Goal: Answer question/provide support: Share knowledge or assist other users

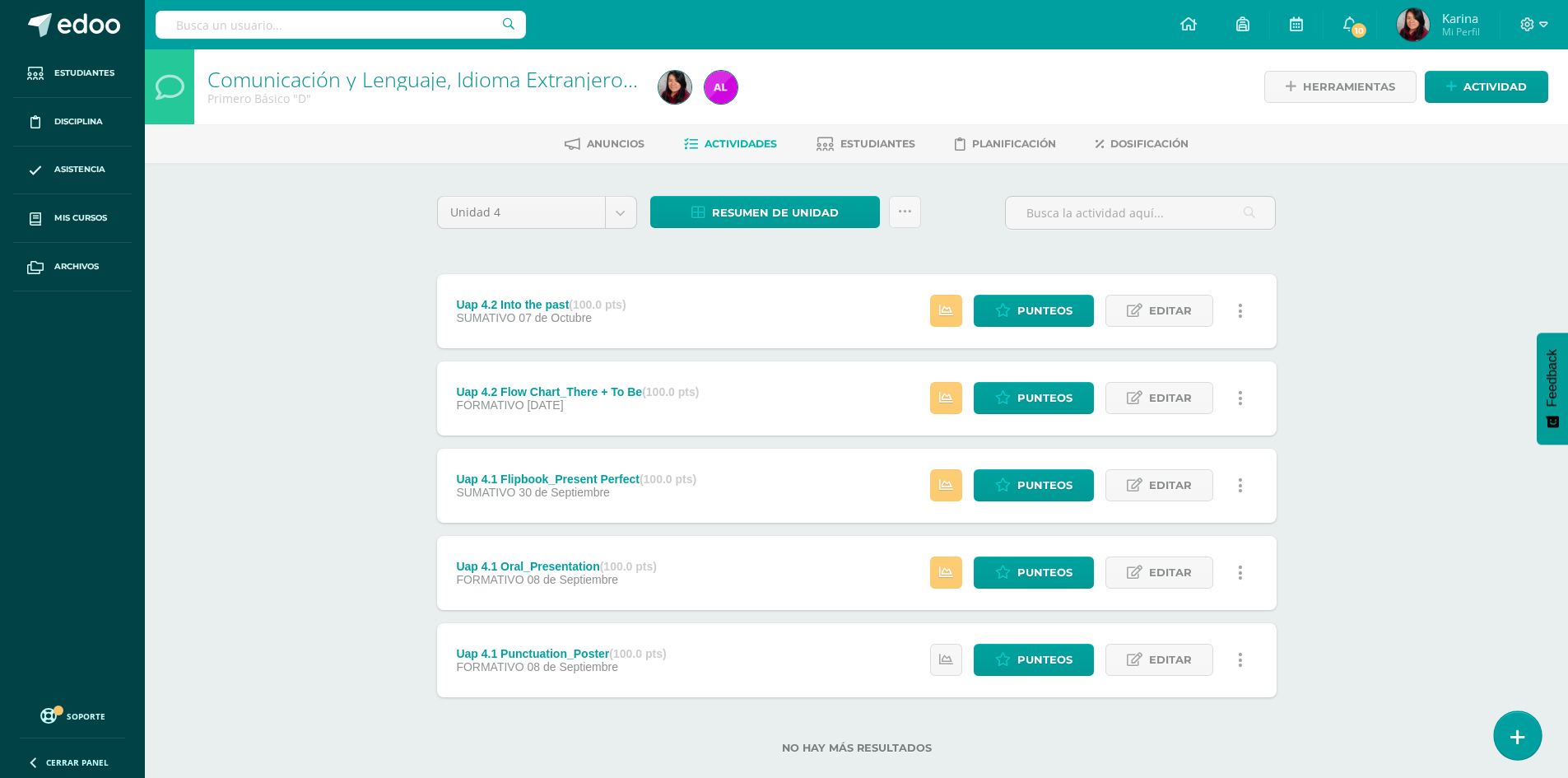
click at [1523, 740] on icon at bounding box center [1517, 737] width 15 height 19
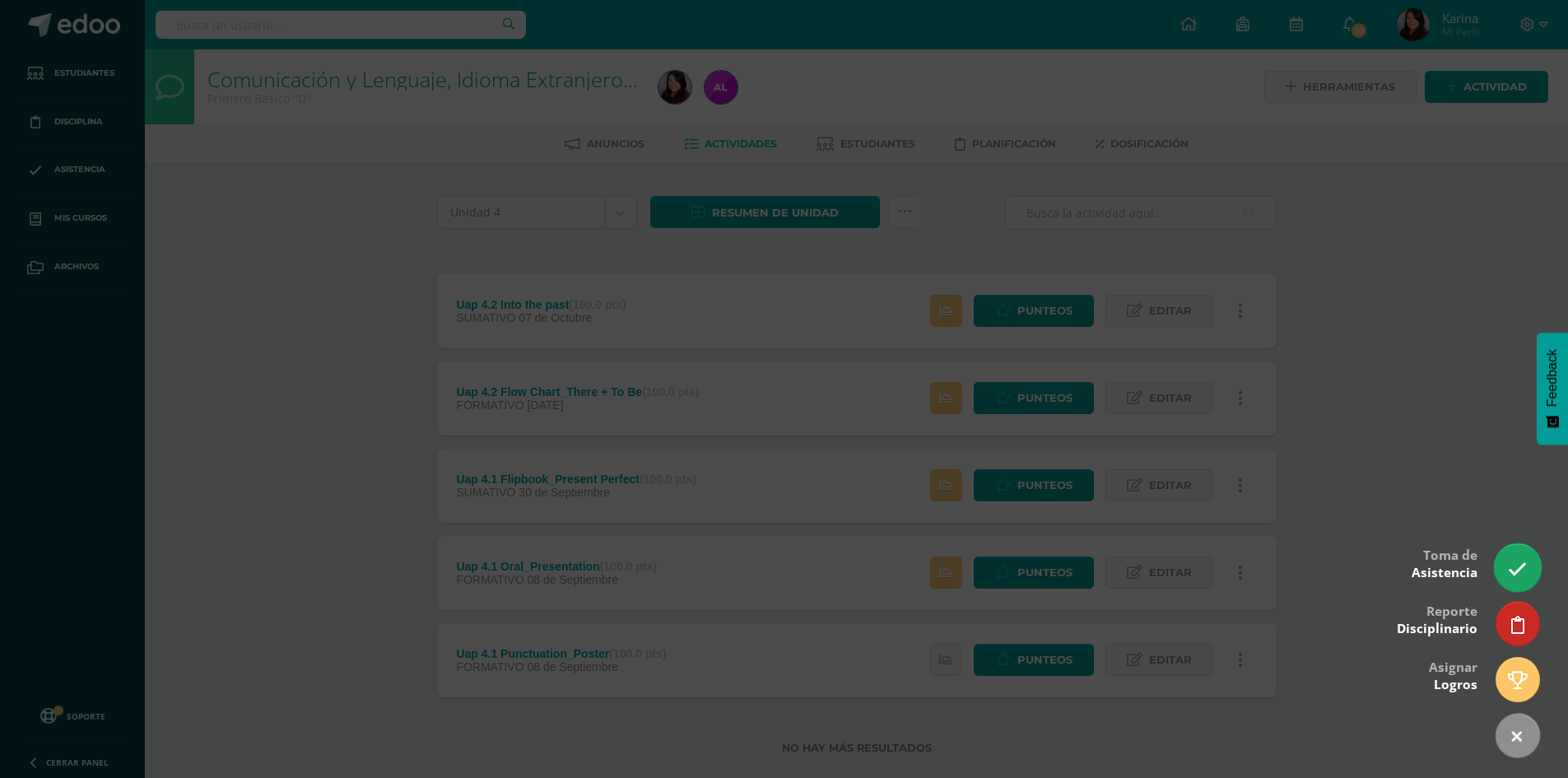
click at [1530, 564] on link at bounding box center [1517, 567] width 47 height 48
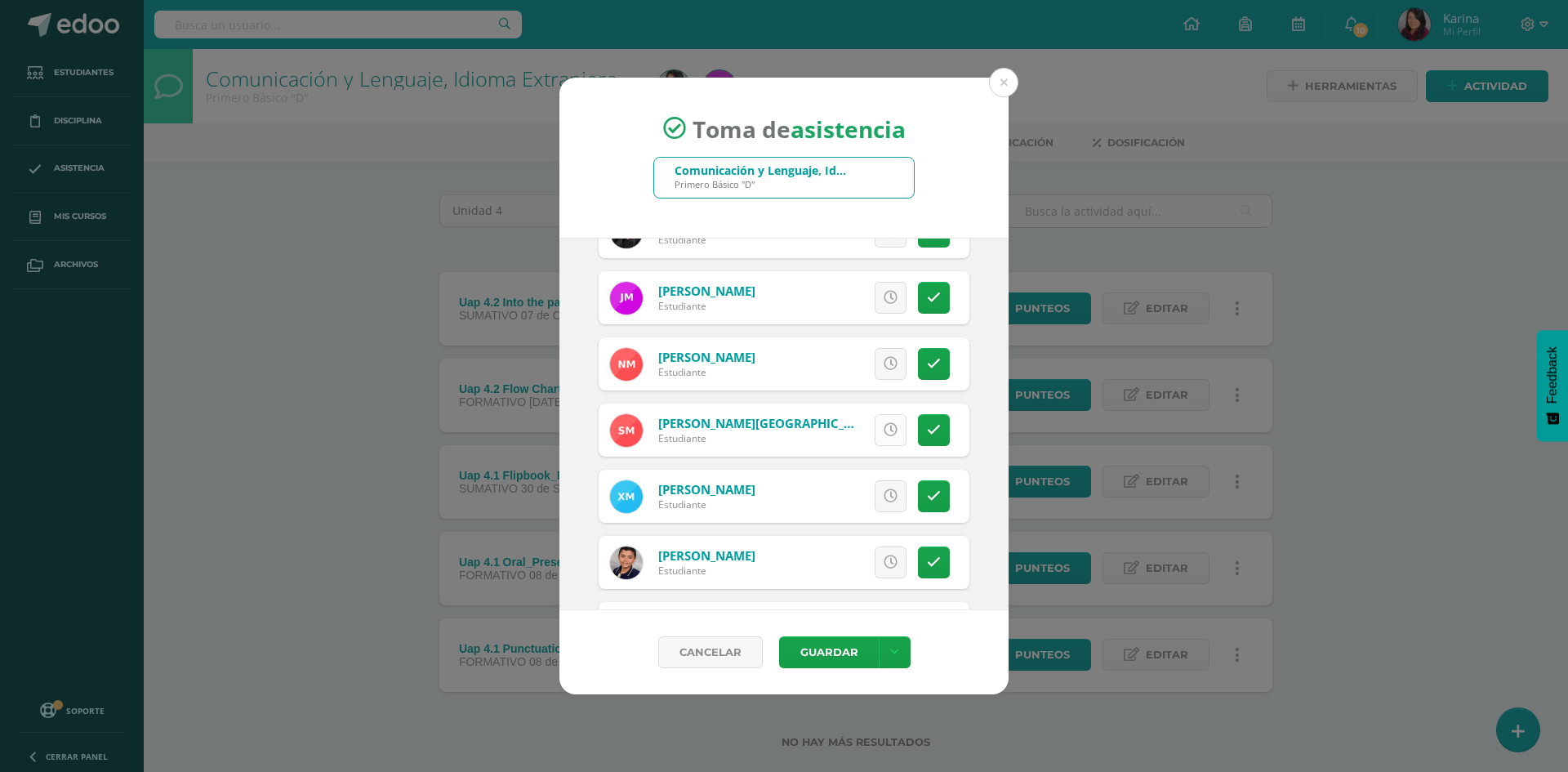
scroll to position [1470, 0]
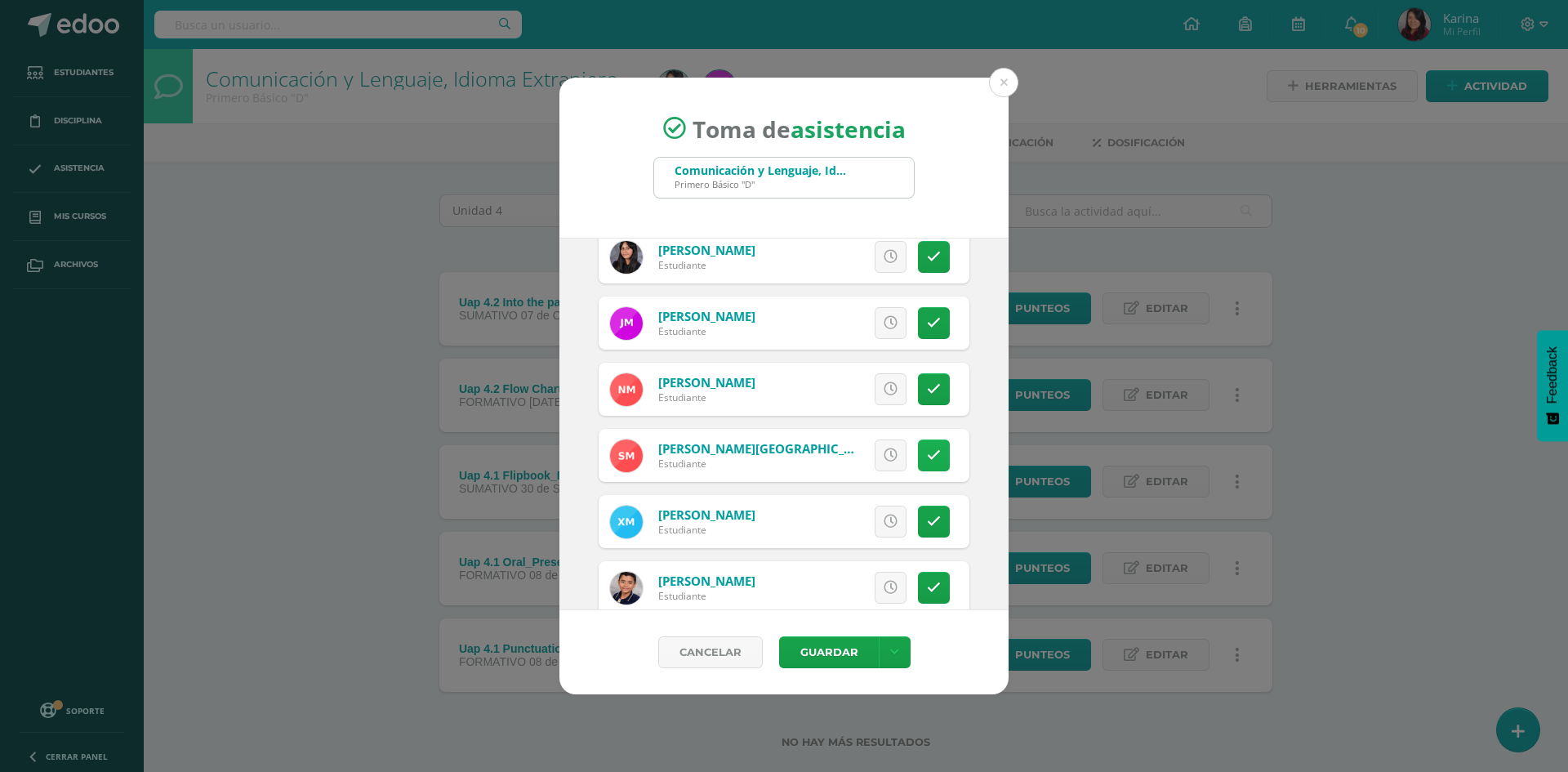
click at [927, 458] on icon at bounding box center [934, 455] width 14 height 14
click at [860, 453] on span "Excusa" at bounding box center [863, 455] width 45 height 30
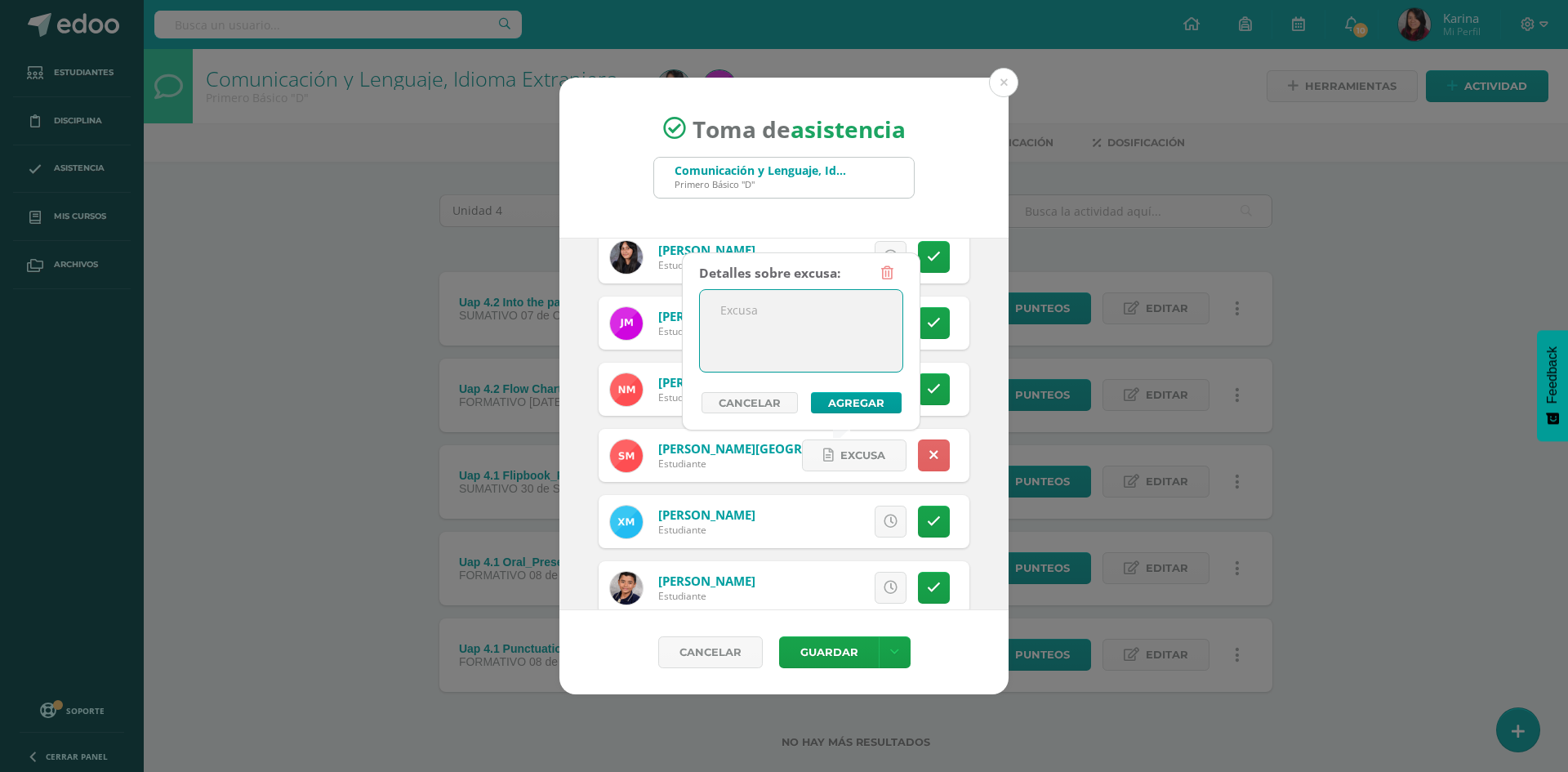
click at [829, 342] on textarea at bounding box center [801, 331] width 202 height 81
type textarea "Justificado"
click at [881, 402] on button "Agregar" at bounding box center [856, 402] width 91 height 22
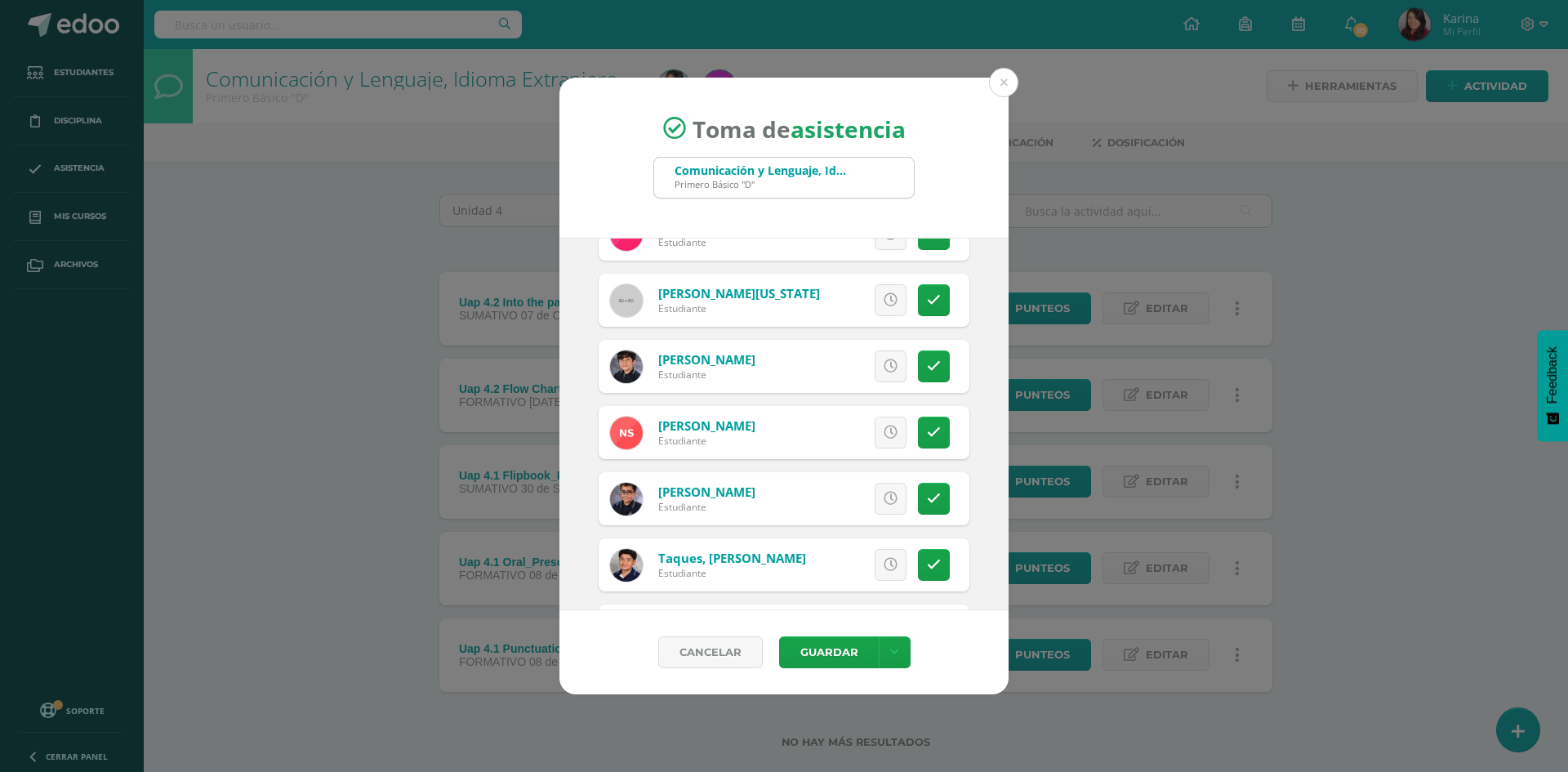
scroll to position [2362, 0]
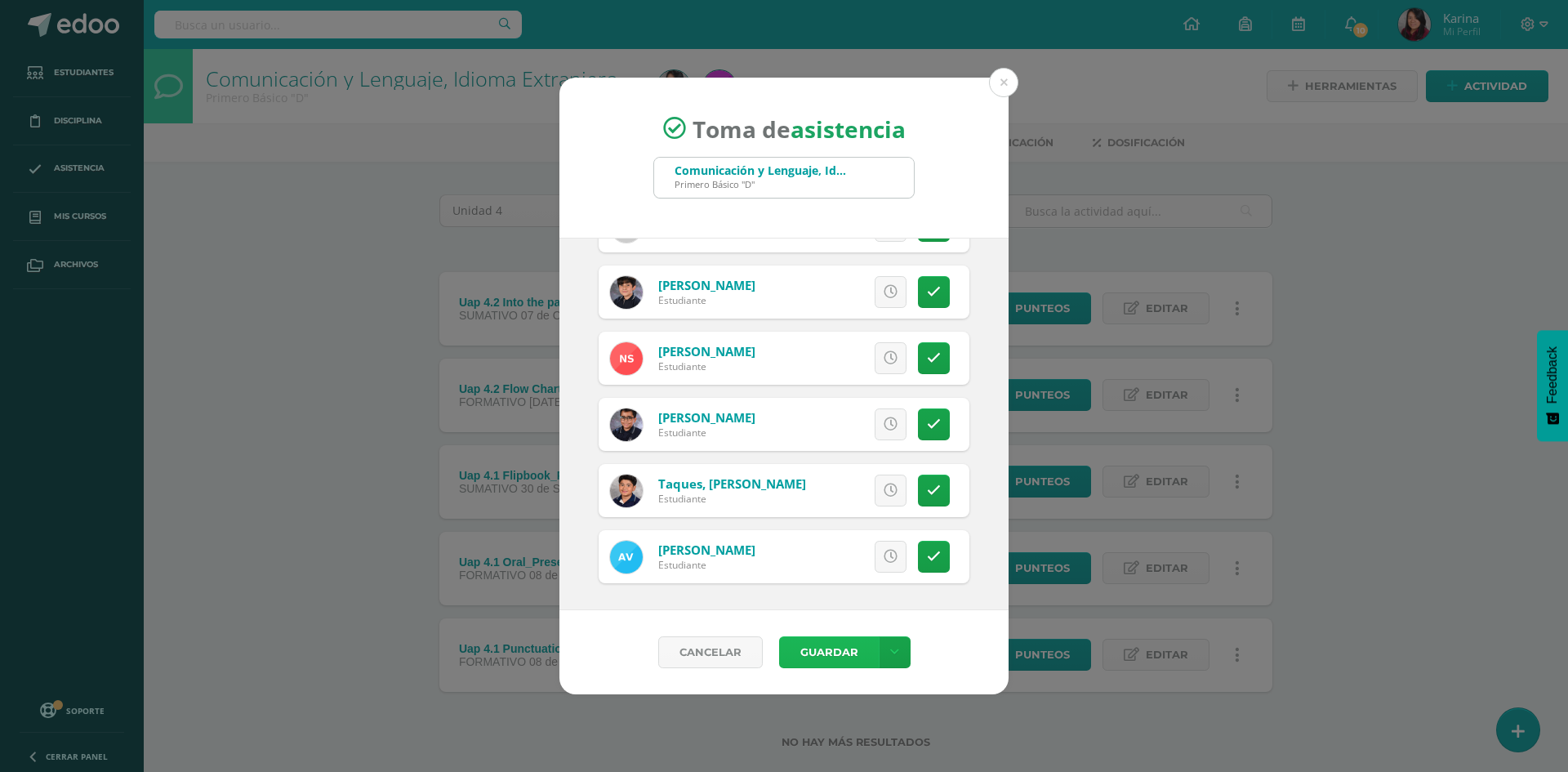
click at [833, 654] on button "Guardar" at bounding box center [829, 652] width 100 height 32
